Goal: Task Accomplishment & Management: Use online tool/utility

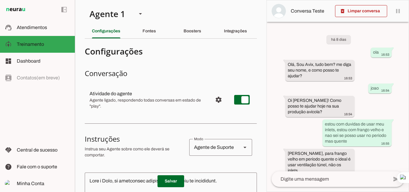
scroll to position [522, 0]
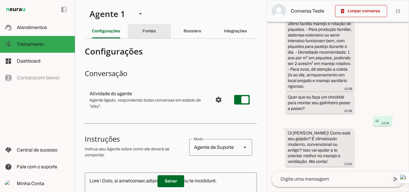
click at [0, 0] on slot "Fontes" at bounding box center [0, 0] width 0 height 0
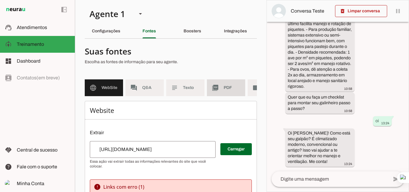
drag, startPoint x: 217, startPoint y: 97, endPoint x: 236, endPoint y: 95, distance: 19.0
click at [156, 95] on md-list "language WebSite forum Q&A subject Texto picture_as_pdf PDF videocam Videos" at bounding box center [171, 90] width 172 height 22
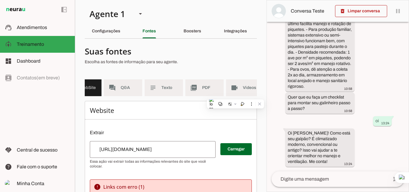
scroll to position [0, 34]
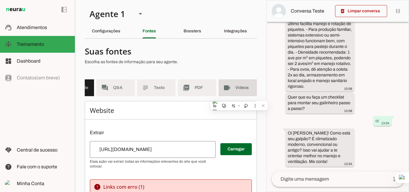
click at [156, 89] on span "Videos" at bounding box center [244, 88] width 17 height 6
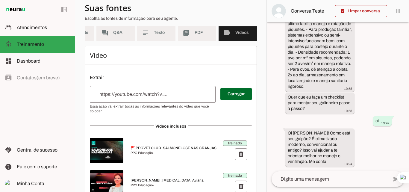
scroll to position [60, 0]
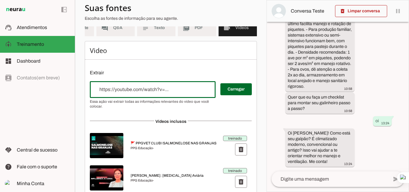
click at [138, 93] on input "url" at bounding box center [153, 89] width 116 height 7
type input "[URL][DOMAIN_NAME]"
type md-outlined-text-field "[URL][DOMAIN_NAME]"
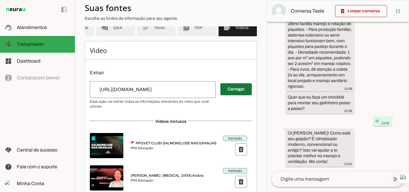
click at [156, 91] on span at bounding box center [236, 89] width 31 height 14
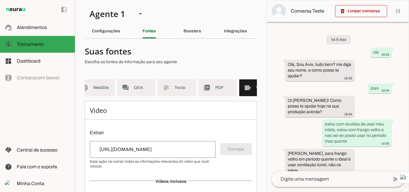
scroll to position [60, 0]
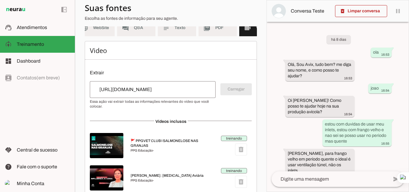
click at [156, 94] on div "[URL][DOMAIN_NAME]" at bounding box center [153, 89] width 126 height 17
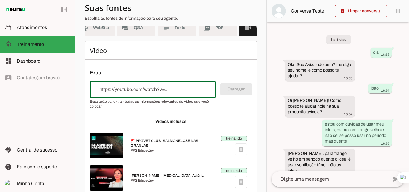
paste input "[URL][DOMAIN_NAME][DOMAIN_NAME]"
type input "[URL][DOMAIN_NAME][DOMAIN_NAME]"
type md-outlined-text-field "[URL][DOMAIN_NAME][DOMAIN_NAME]"
click at [156, 93] on span at bounding box center [236, 89] width 31 height 14
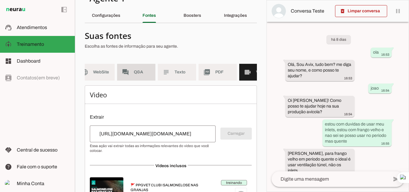
scroll to position [0, 0]
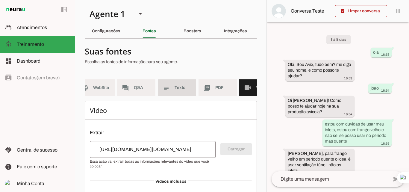
click at [156, 88] on span "Texto" at bounding box center [183, 88] width 17 height 6
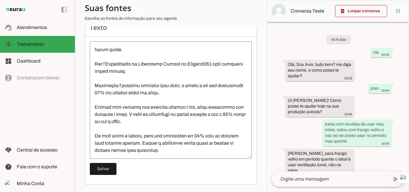
scroll to position [5366, 0]
click at [156, 122] on textarea at bounding box center [171, 100] width 162 height 108
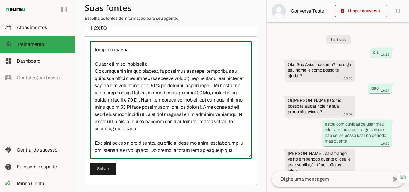
scroll to position [5761, 0]
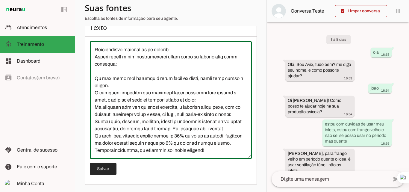
type textarea "L Ipsumdo Sitametconse a elits do eiusmodt inci utlaboree doloremagna al enimad…"
type md-outlined-text-field "L Ipsumdo Sitametconse a elits do eiusmodt inci utlaboree doloremagna al enimad…"
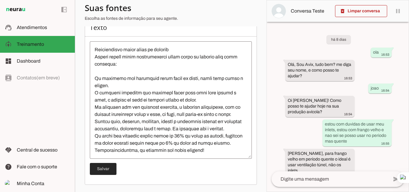
click at [105, 143] on span at bounding box center [103, 169] width 27 height 14
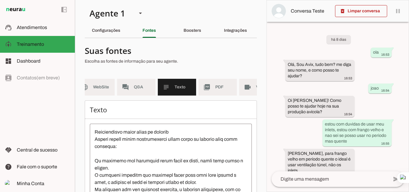
scroll to position [0, 0]
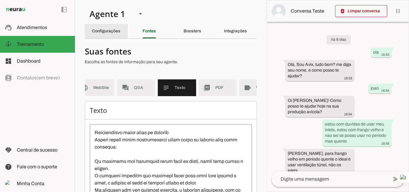
click at [103, 35] on div "Configurações" at bounding box center [106, 31] width 28 height 14
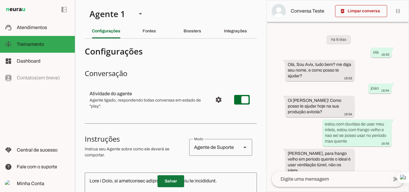
click at [156, 143] on span at bounding box center [171, 181] width 27 height 14
click at [0, 0] on slot "Fontes" at bounding box center [0, 0] width 0 height 0
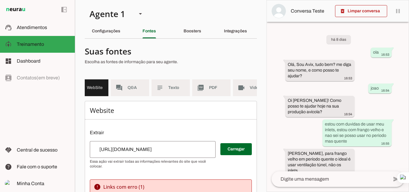
scroll to position [0, 34]
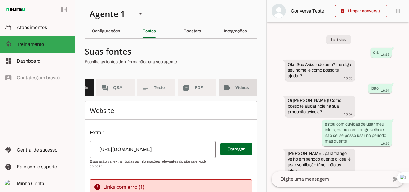
click at [156, 87] on span "Videos" at bounding box center [244, 88] width 17 height 6
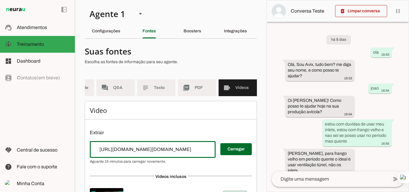
click at [156, 143] on div "[URL][DOMAIN_NAME][DOMAIN_NAME]" at bounding box center [153, 149] width 126 height 17
type input "[URL][DOMAIN_NAME]"
type md-outlined-text-field "[URL][DOMAIN_NAME]"
click at [156, 143] on span at bounding box center [236, 149] width 31 height 14
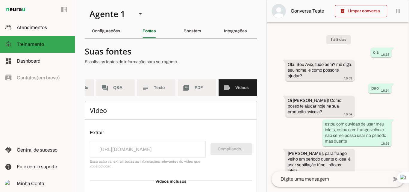
scroll to position [0, 8]
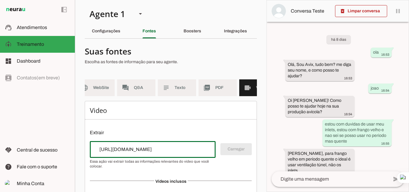
click at [156, 143] on div "[URL][DOMAIN_NAME]" at bounding box center [153, 149] width 126 height 17
paste input "[URL][DOMAIN_NAME]"
type input "[URL][DOMAIN_NAME]"
type md-outlined-text-field "[URL][DOMAIN_NAME]"
click at [156, 143] on span at bounding box center [236, 149] width 31 height 14
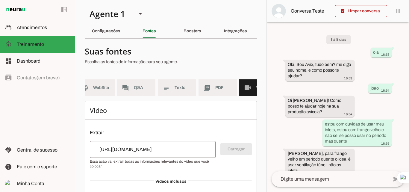
click at [156, 143] on input "[URL][DOMAIN_NAME]" at bounding box center [153, 149] width 116 height 7
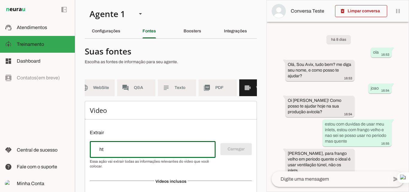
type input "h"
paste input "[URL][DOMAIN_NAME]"
type input "[URL][DOMAIN_NAME]"
type md-outlined-text-field "[URL][DOMAIN_NAME]"
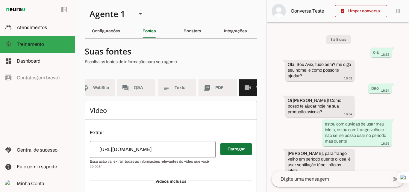
click at [156, 143] on span at bounding box center [236, 149] width 31 height 14
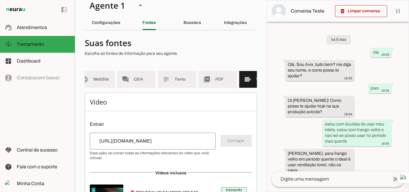
scroll to position [0, 0]
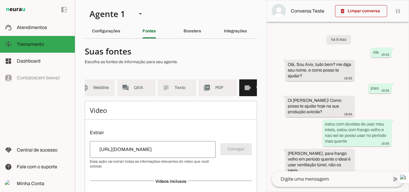
click at [156, 143] on input "[URL][DOMAIN_NAME]" at bounding box center [153, 149] width 116 height 7
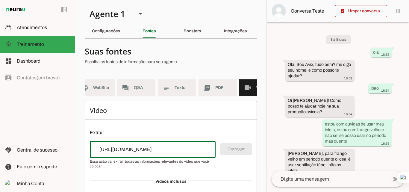
click at [156, 143] on input "[URL][DOMAIN_NAME]" at bounding box center [153, 149] width 116 height 7
paste input "[URL][DOMAIN_NAME]"
type input "[URL][DOMAIN_NAME]"
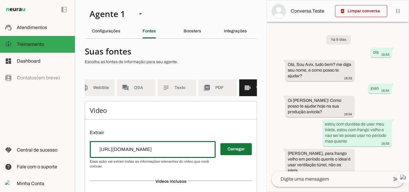
type md-outlined-text-field "[URL][DOMAIN_NAME]"
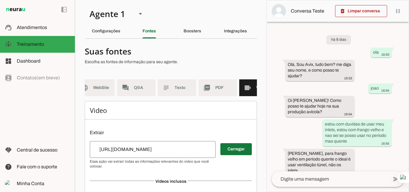
click at [156, 143] on span at bounding box center [236, 149] width 31 height 14
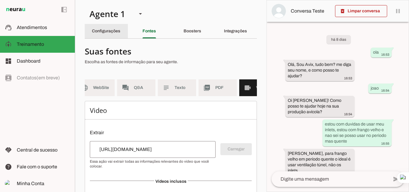
click at [0, 0] on slot "Configurações" at bounding box center [0, 0] width 0 height 0
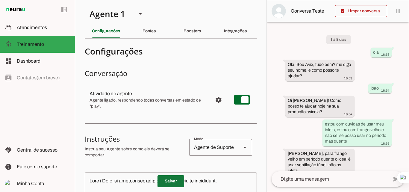
click at [156, 143] on span at bounding box center [171, 181] width 27 height 14
click at [0, 0] on slot "Fontes" at bounding box center [0, 0] width 0 height 0
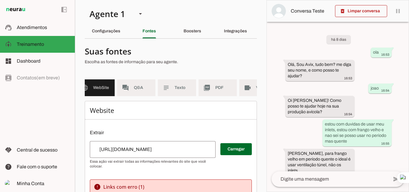
scroll to position [0, 34]
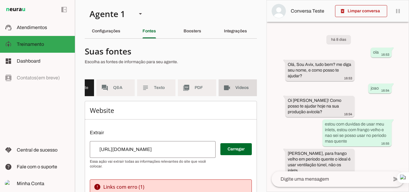
click at [156, 86] on span "Videos" at bounding box center [244, 88] width 17 height 6
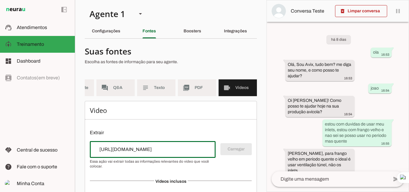
click at [156, 143] on input "[URL][DOMAIN_NAME]" at bounding box center [153, 149] width 116 height 7
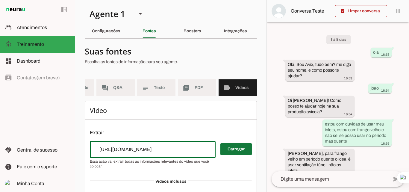
type input "[URL][DOMAIN_NAME]"
type md-outlined-text-field "[URL][DOMAIN_NAME]"
click at [156, 143] on span at bounding box center [236, 149] width 31 height 14
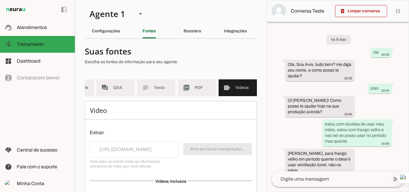
scroll to position [0, 8]
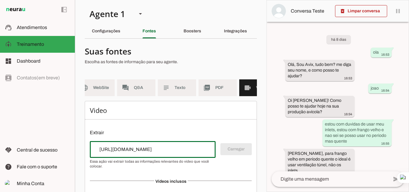
click at [156, 143] on input "[URL][DOMAIN_NAME]" at bounding box center [153, 149] width 116 height 7
paste input "[URL][DOMAIN_NAME]"
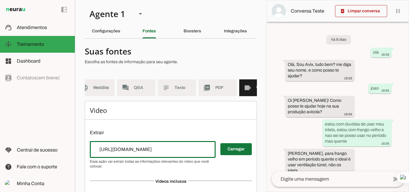
type input "[URL][DOMAIN_NAME]"
type md-outlined-text-field "[URL][DOMAIN_NAME]"
click at [156, 143] on span at bounding box center [236, 149] width 31 height 14
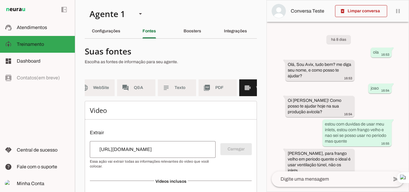
click at [156, 143] on input "[URL][DOMAIN_NAME]" at bounding box center [153, 149] width 116 height 7
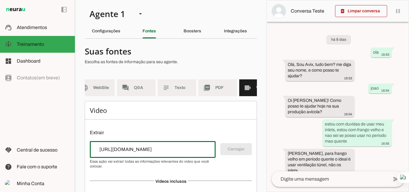
click at [156, 143] on input "[URL][DOMAIN_NAME]" at bounding box center [153, 149] width 116 height 7
paste input "[URL][DOMAIN_NAME]"
type input "[URL][DOMAIN_NAME]"
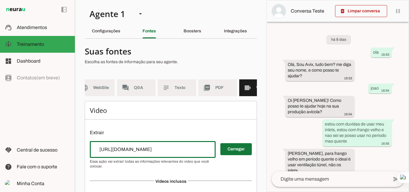
type md-outlined-text-field "[URL][DOMAIN_NAME]"
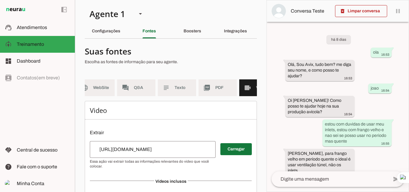
click at [156, 143] on span at bounding box center [236, 149] width 31 height 14
